Goal: Information Seeking & Learning: Learn about a topic

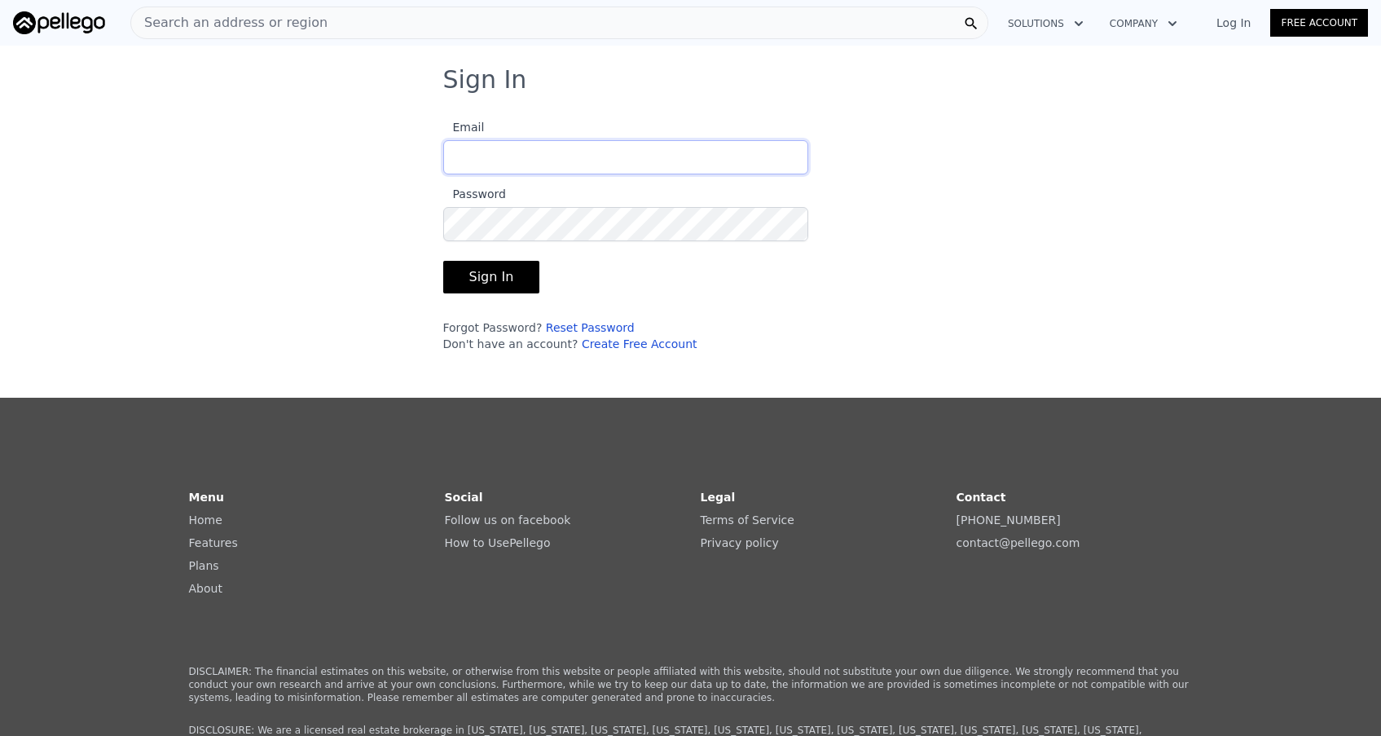
type input "[EMAIL_ADDRESS][DOMAIN_NAME]"
click at [489, 277] on button "Sign In" at bounding box center [491, 277] width 97 height 33
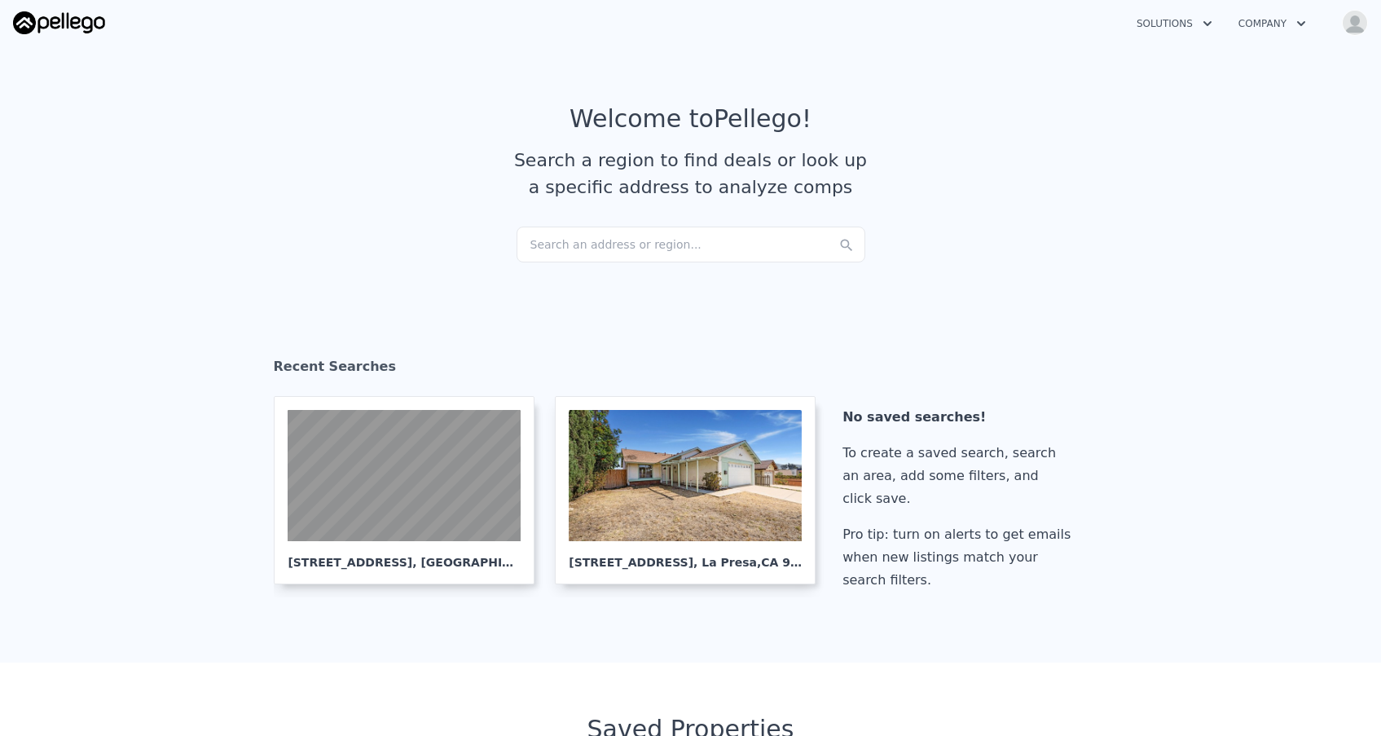
checkbox input "true"
click at [691, 240] on div "Search an address or region..." at bounding box center [691, 245] width 349 height 36
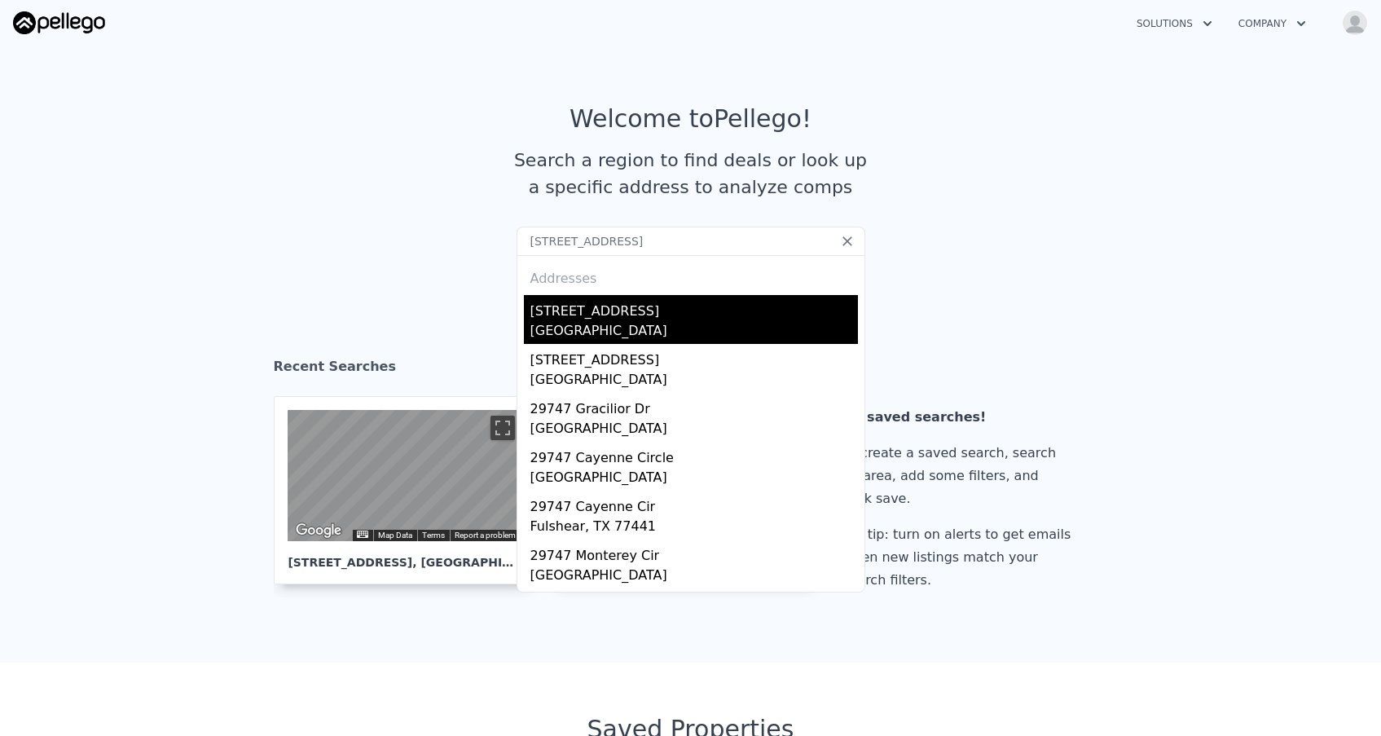
type input "[STREET_ADDRESS]"
click at [668, 324] on div "[GEOGRAPHIC_DATA]" at bounding box center [694, 332] width 328 height 23
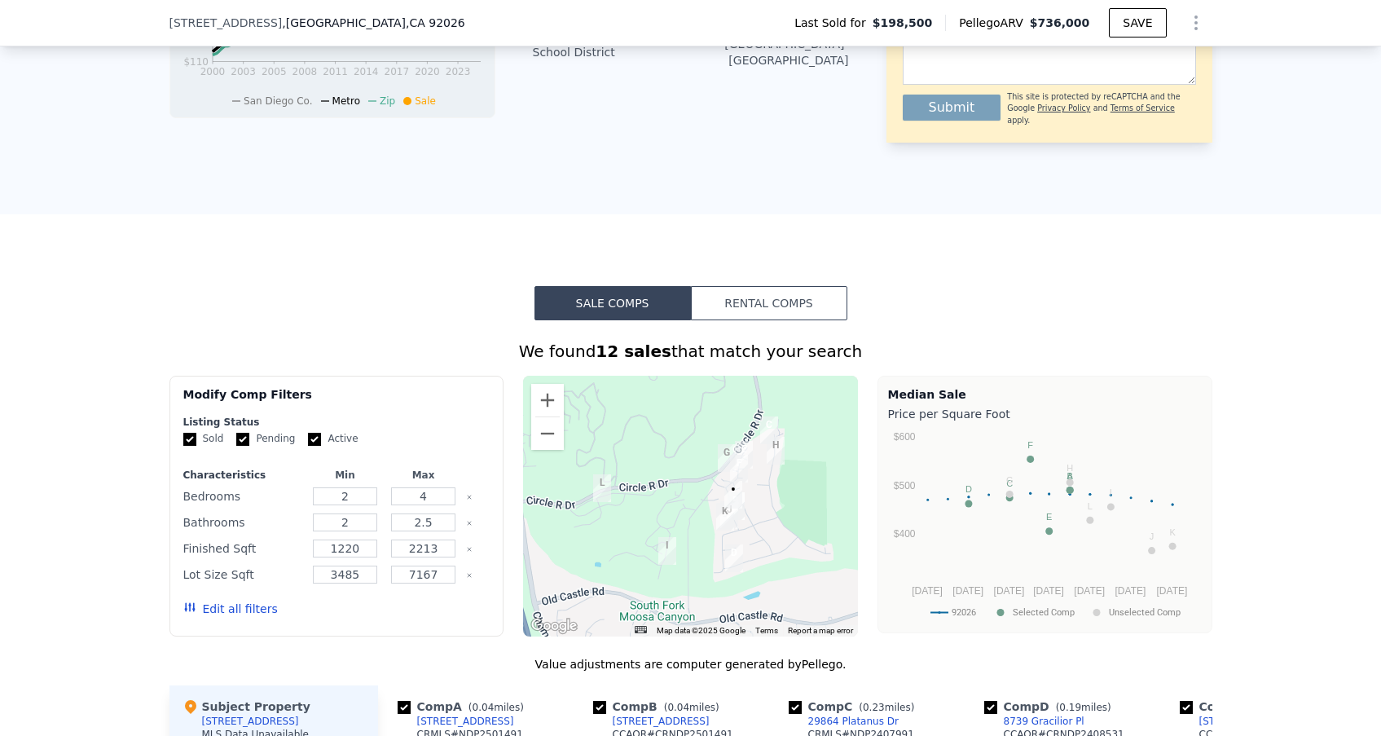
scroll to position [720, 0]
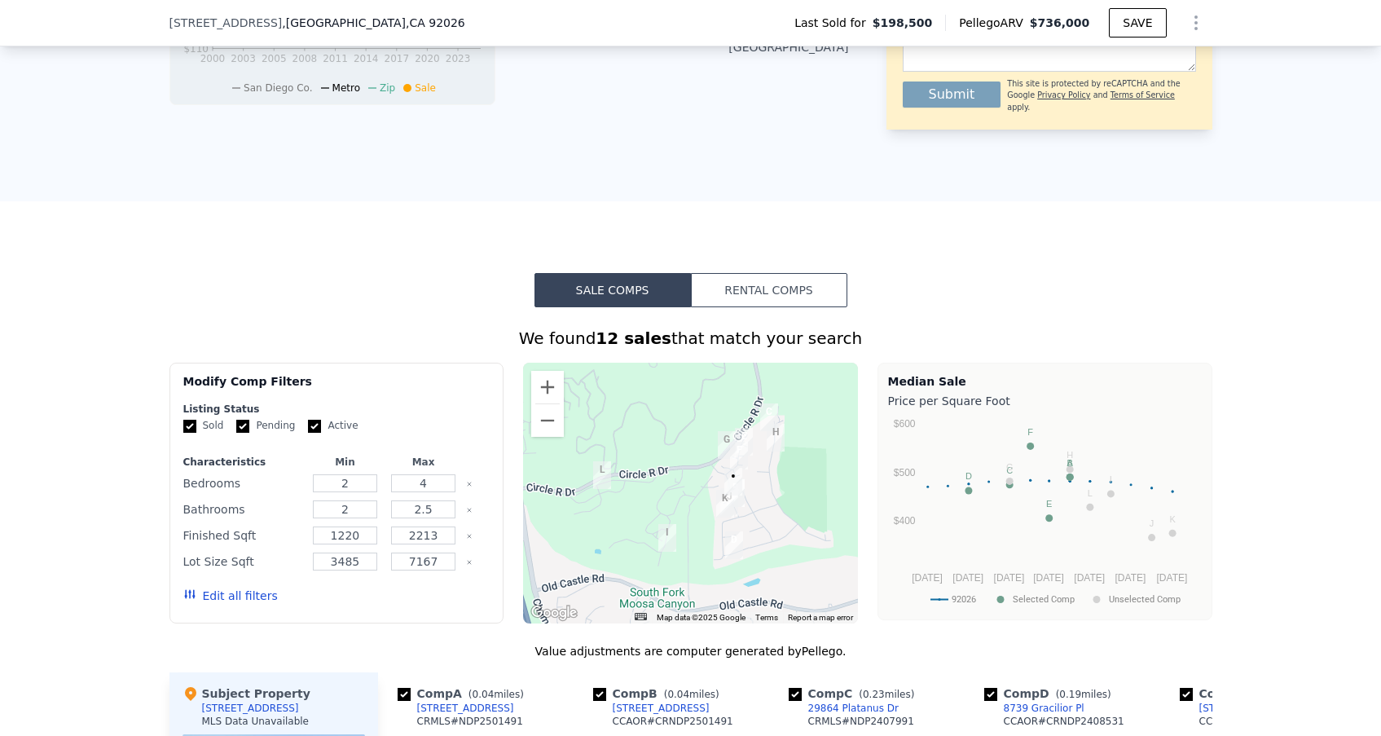
click at [803, 279] on button "Rental Comps" at bounding box center [769, 290] width 156 height 34
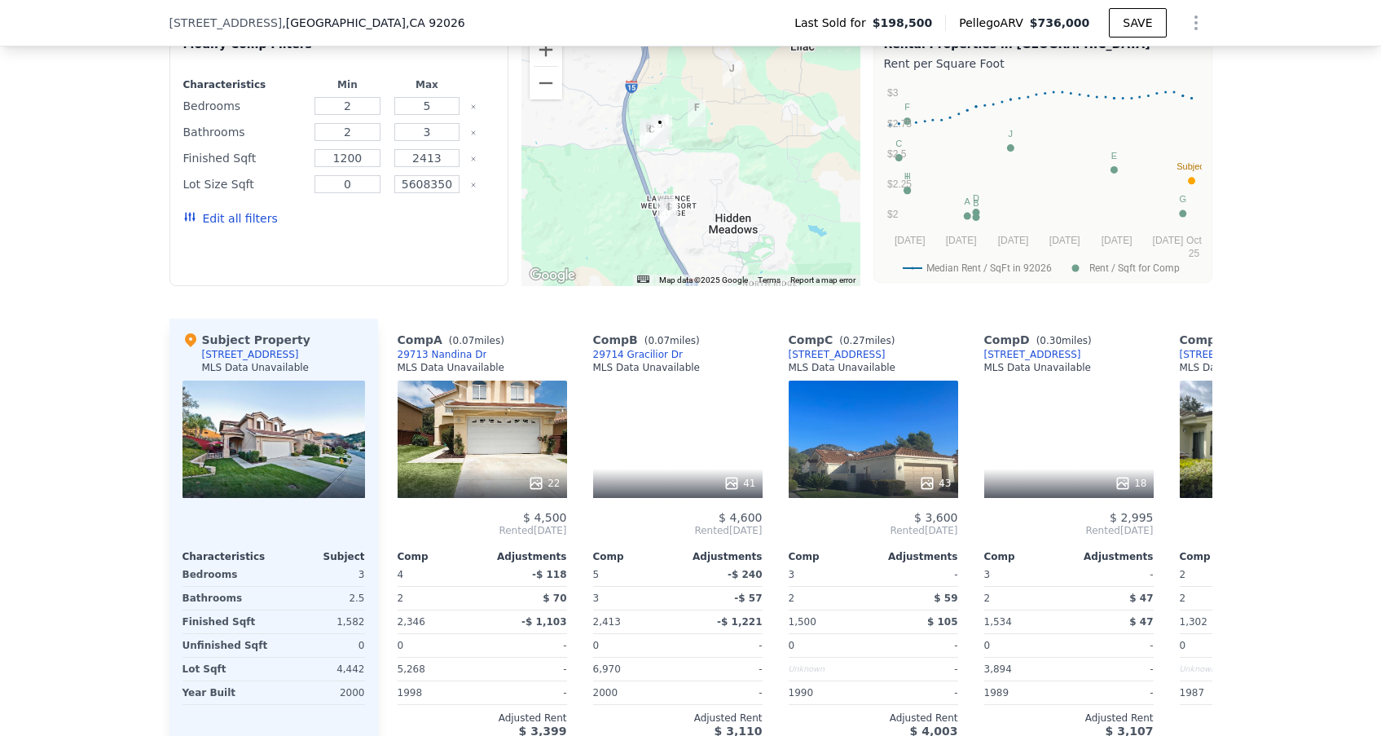
scroll to position [1075, 0]
